Goal: Obtain resource: Obtain resource

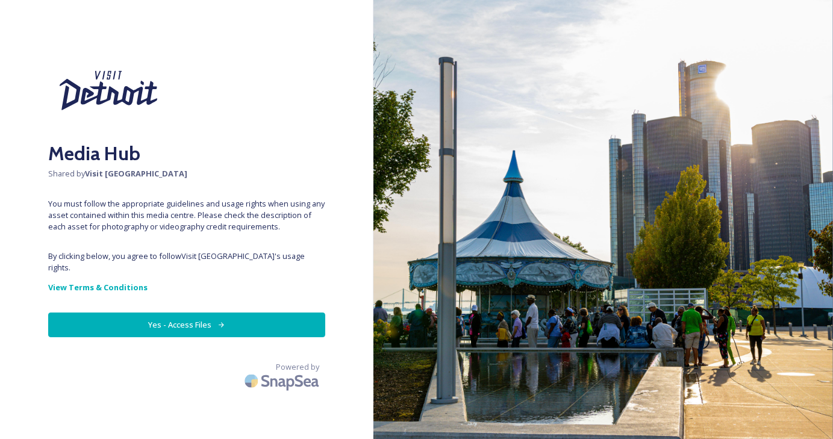
click at [212, 313] on button "Yes - Access Files" at bounding box center [186, 325] width 277 height 25
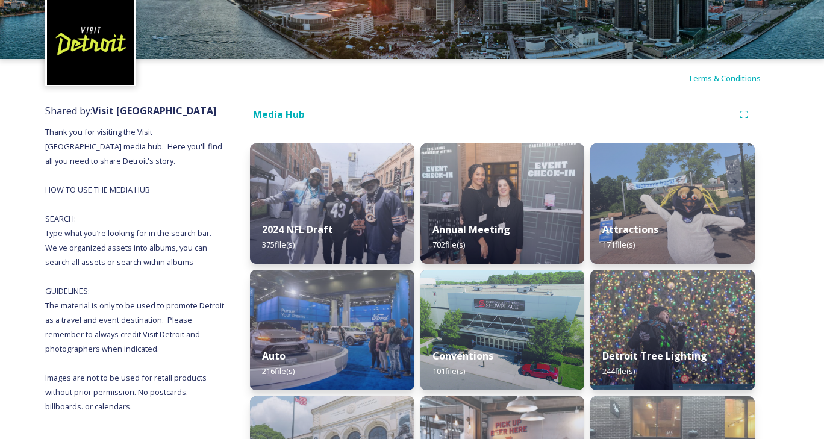
scroll to position [6, 0]
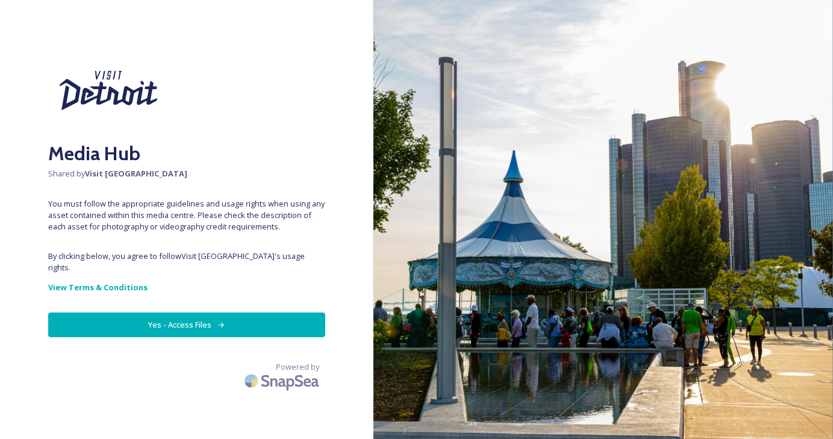
click at [277, 325] on button "Yes - Access Files" at bounding box center [186, 325] width 277 height 25
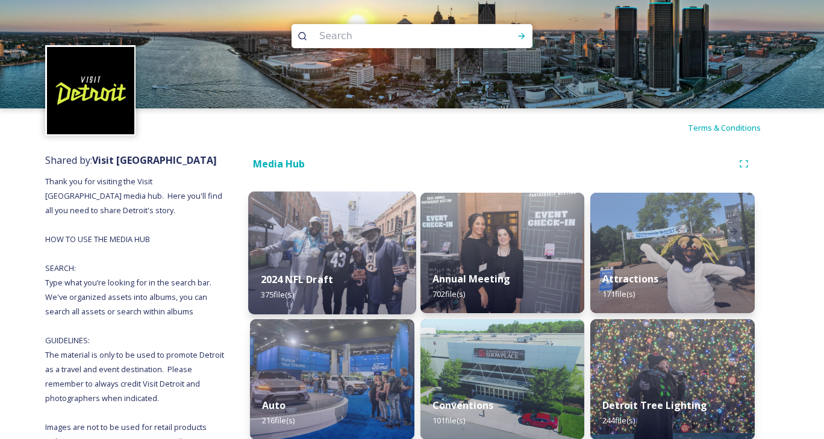
click at [321, 230] on img at bounding box center [331, 252] width 167 height 123
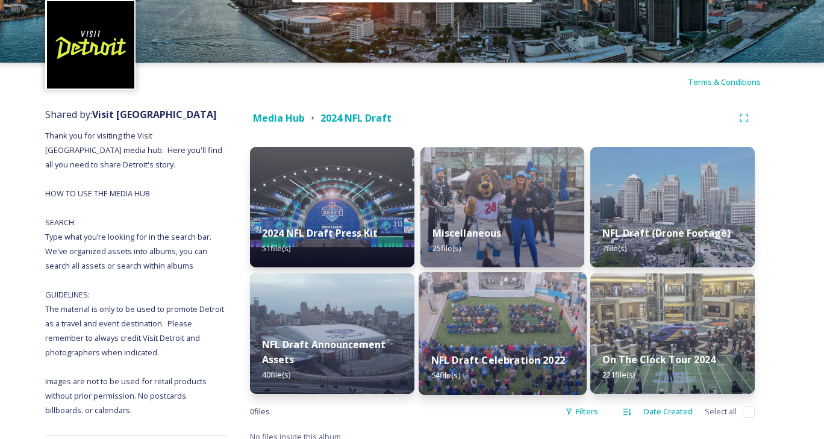
scroll to position [120, 0]
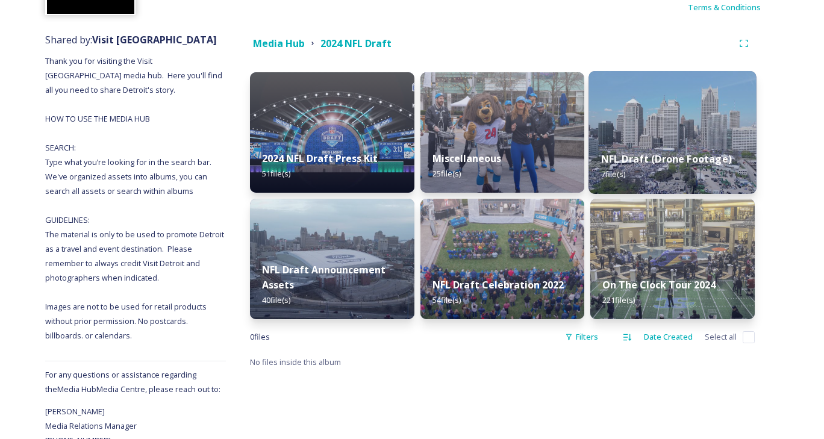
click at [671, 133] on img at bounding box center [672, 132] width 167 height 123
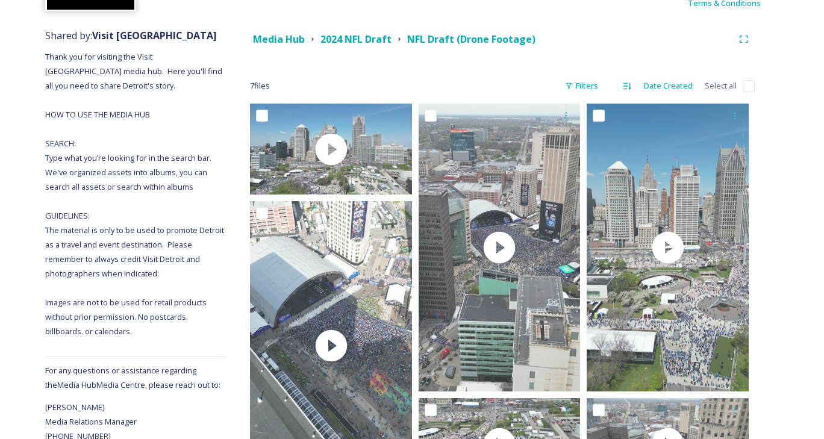
scroll to position [60, 0]
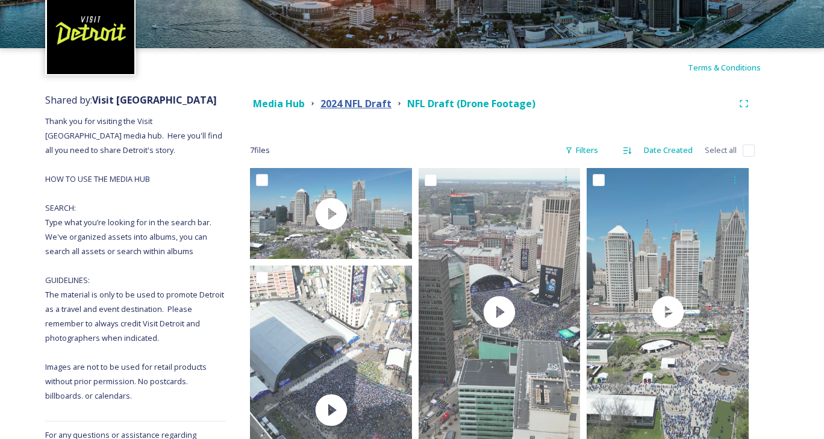
click at [341, 110] on strong "2024 NFL Draft" at bounding box center [355, 103] width 71 height 13
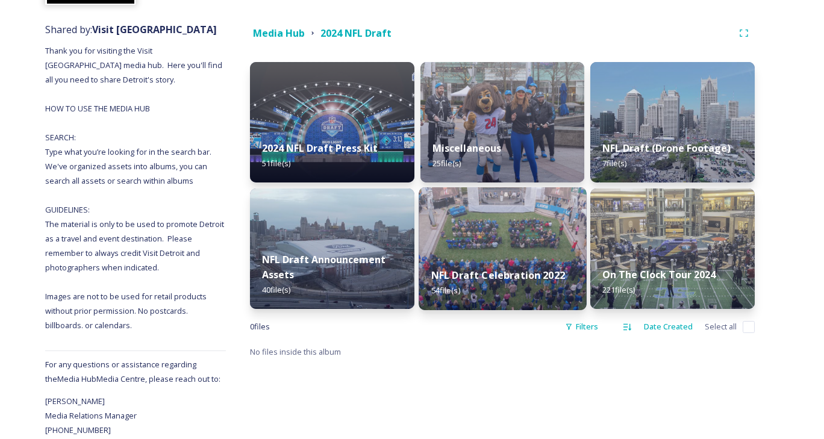
scroll to position [157, 0]
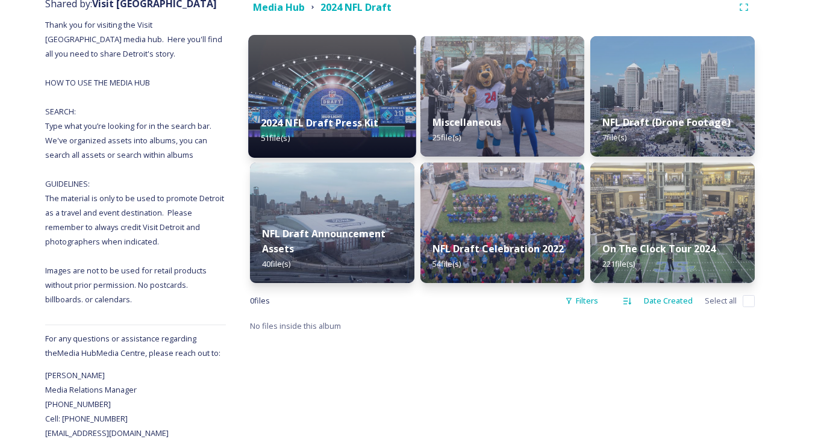
click at [341, 119] on strong "2024 NFL Draft Press Kit" at bounding box center [320, 122] width 118 height 13
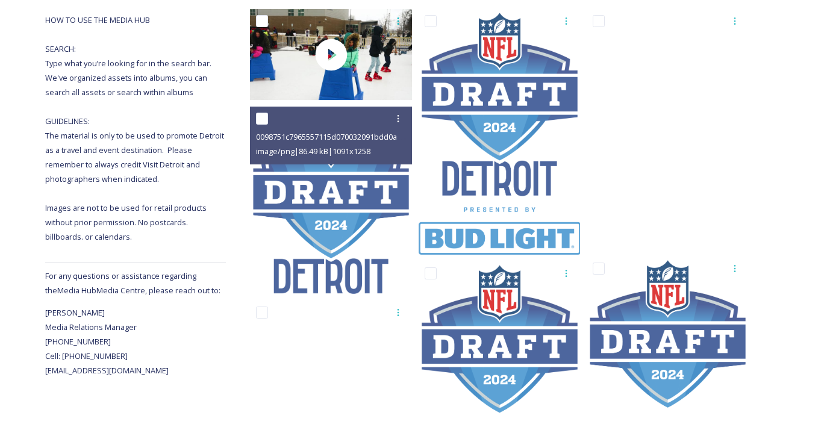
scroll to position [60, 0]
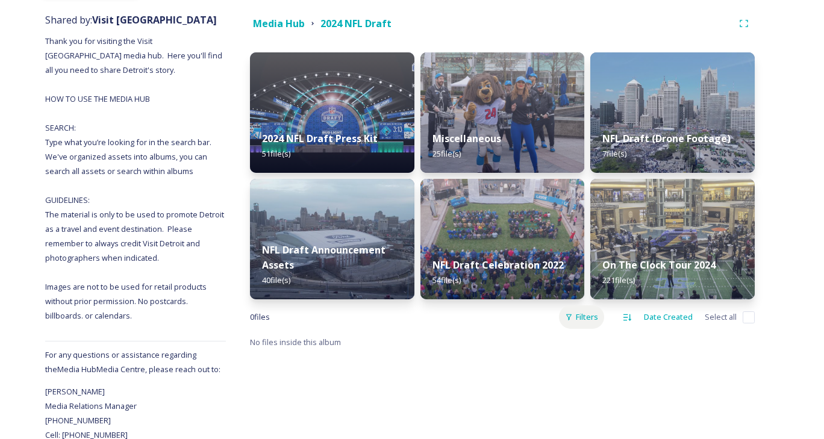
scroll to position [157, 0]
